Goal: Task Accomplishment & Management: Manage account settings

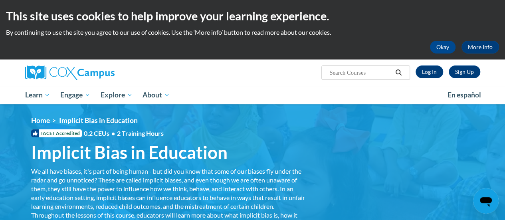
click at [454, 138] on div "<en>Home</en><fr>Accueil</fr><de>Zuhause</de><it>Casa</it><es>Casa</es><pt>Casa…" at bounding box center [252, 178] width 467 height 125
click at [429, 72] on link "Log In" at bounding box center [429, 71] width 28 height 13
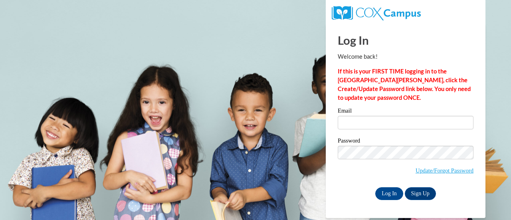
click at [433, 123] on input "Email" at bounding box center [406, 123] width 136 height 14
type input "jayla.gordon@yahoo.com"
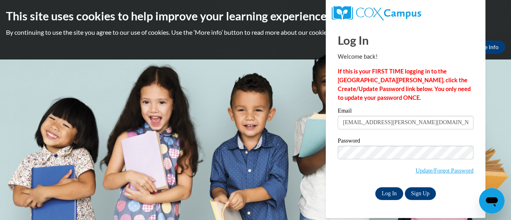
click at [390, 194] on input "Log In" at bounding box center [389, 193] width 28 height 13
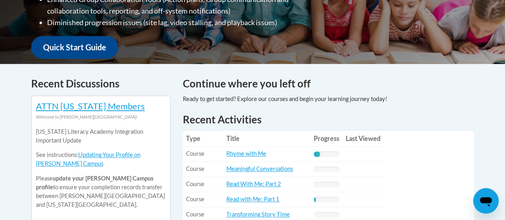
scroll to position [277, 0]
